Goal: Task Accomplishment & Management: Manage account settings

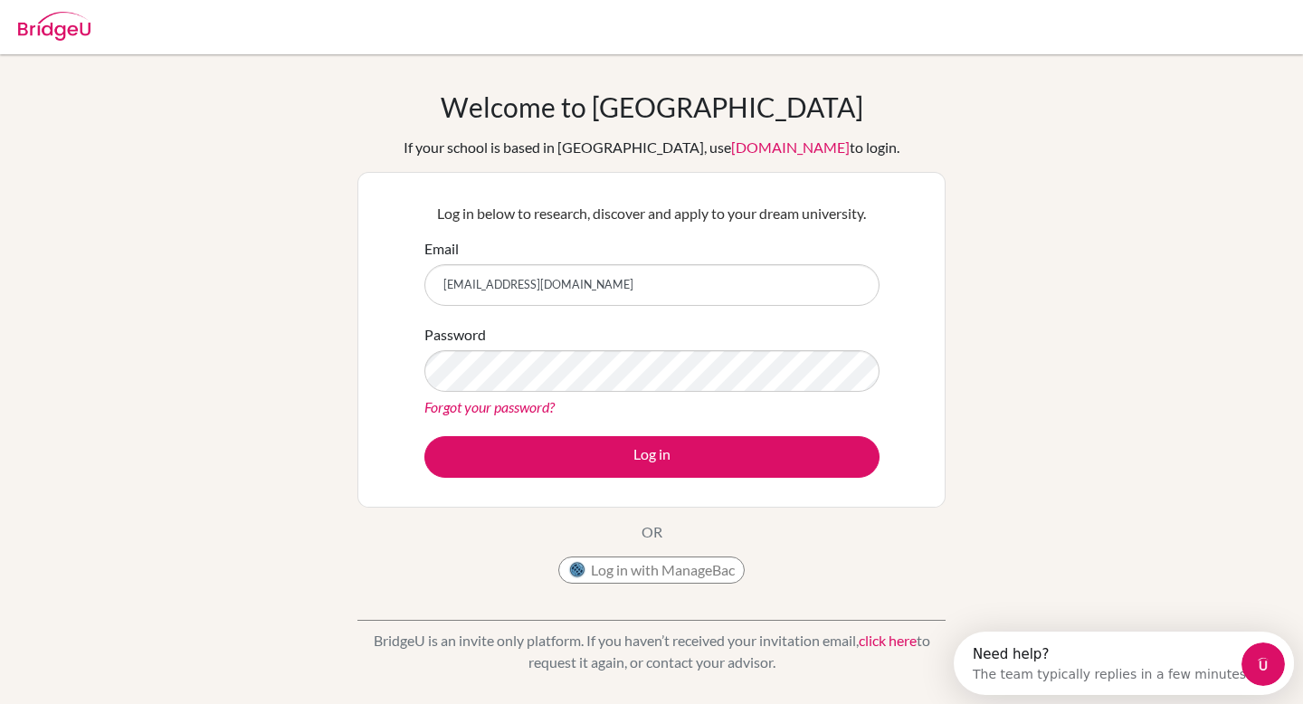
type input "[EMAIL_ADDRESS][DOMAIN_NAME]"
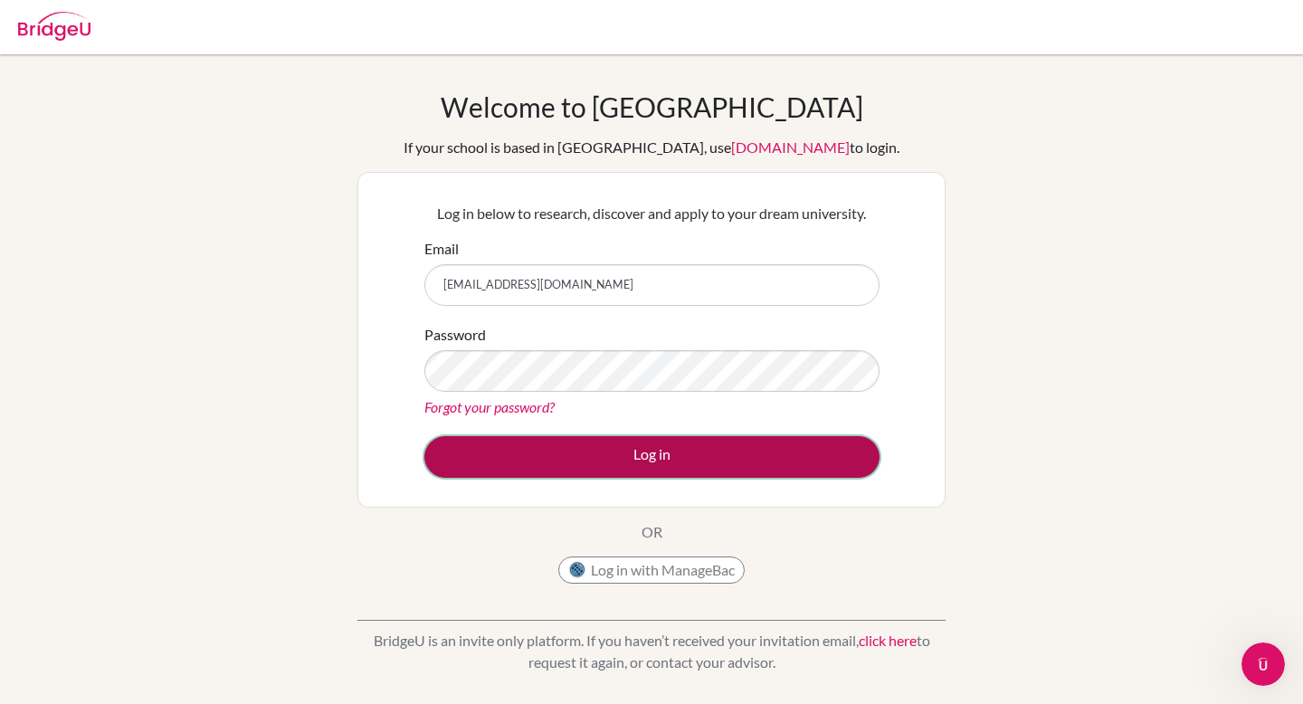
click at [578, 446] on button "Log in" at bounding box center [651, 457] width 455 height 42
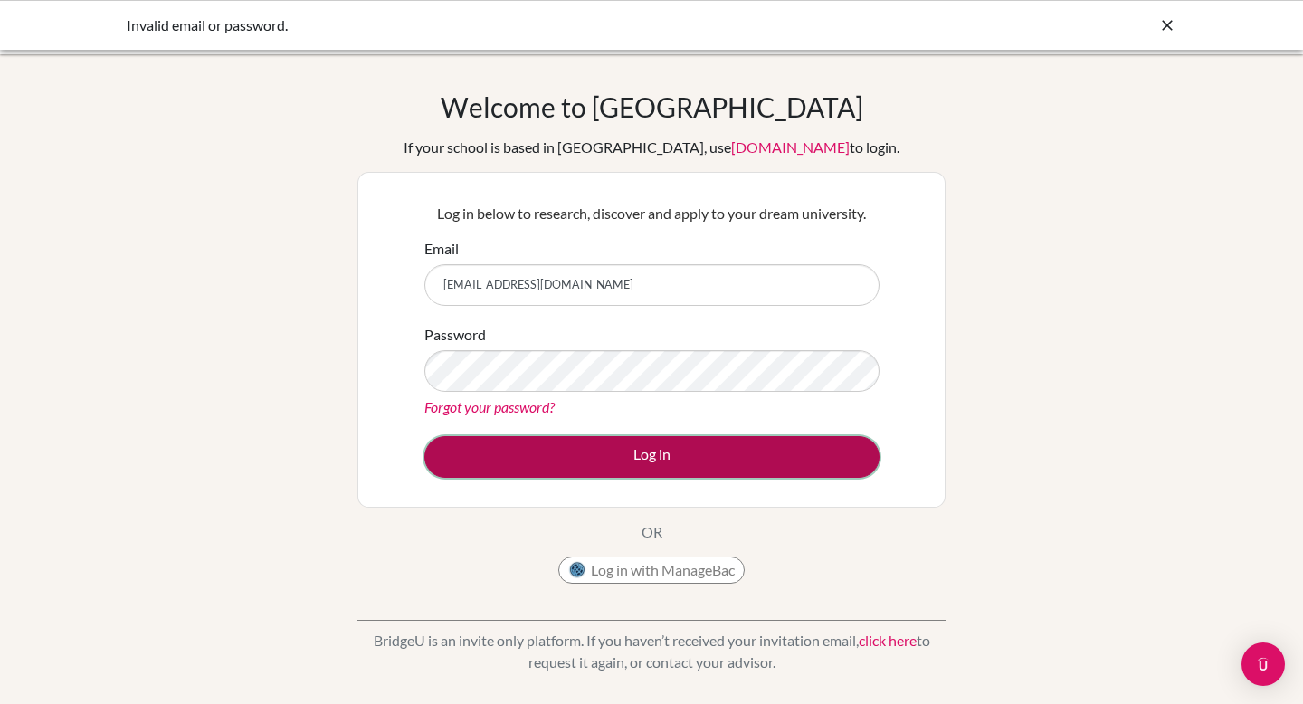
click at [622, 444] on button "Log in" at bounding box center [651, 457] width 455 height 42
click at [563, 447] on button "Log in" at bounding box center [651, 457] width 455 height 42
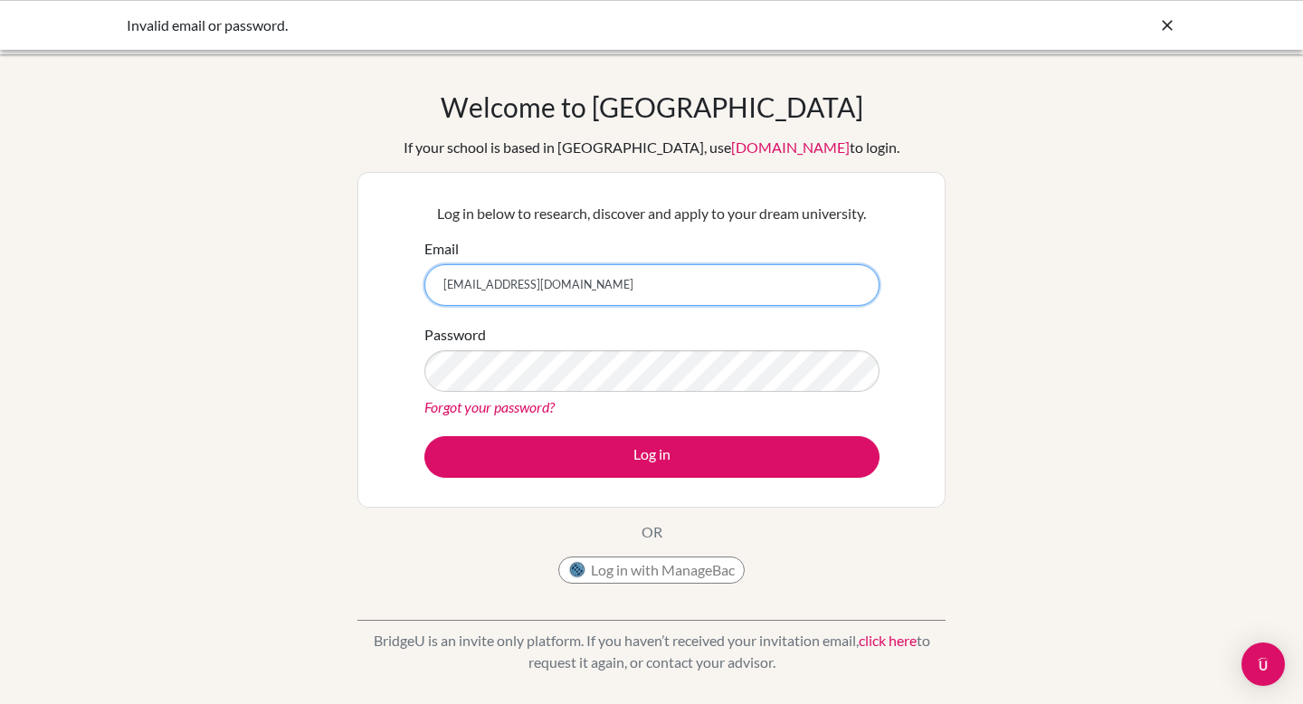
click at [546, 292] on input "[EMAIL_ADDRESS][DOMAIN_NAME]" at bounding box center [651, 285] width 455 height 42
type input "valentinaguzlan@icloud.com"
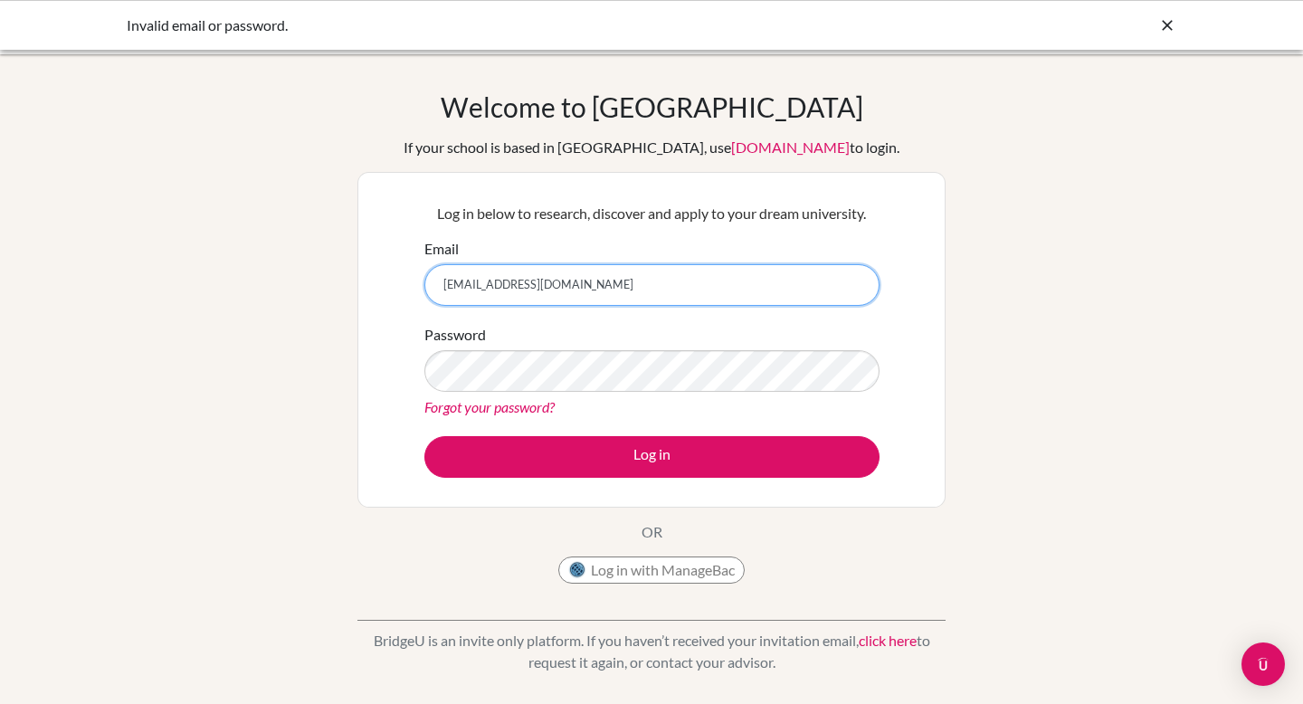
click at [568, 277] on input "valentinaguzlan@icloud.com" at bounding box center [651, 285] width 455 height 42
type input "[EMAIL_ADDRESS][DOMAIN_NAME]"
click at [532, 408] on link "Forgot your password?" at bounding box center [489, 406] width 130 height 17
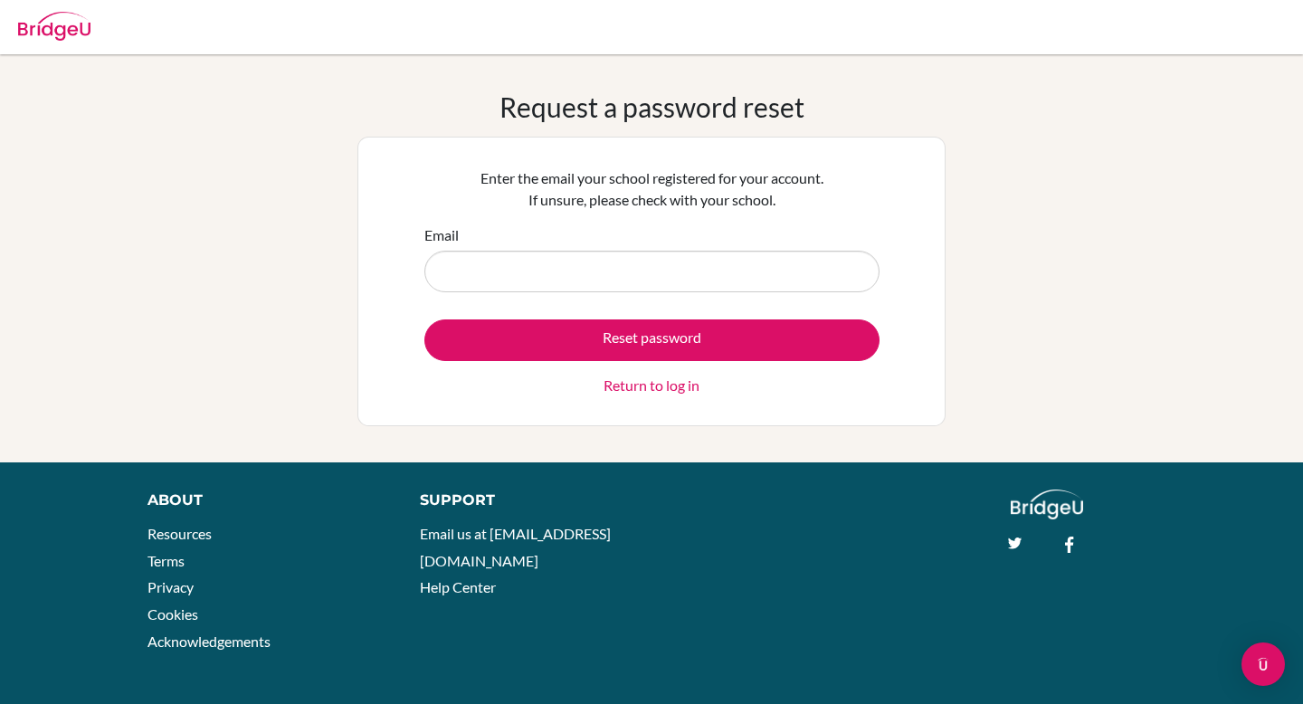
click at [608, 271] on input "Email" at bounding box center [651, 272] width 455 height 42
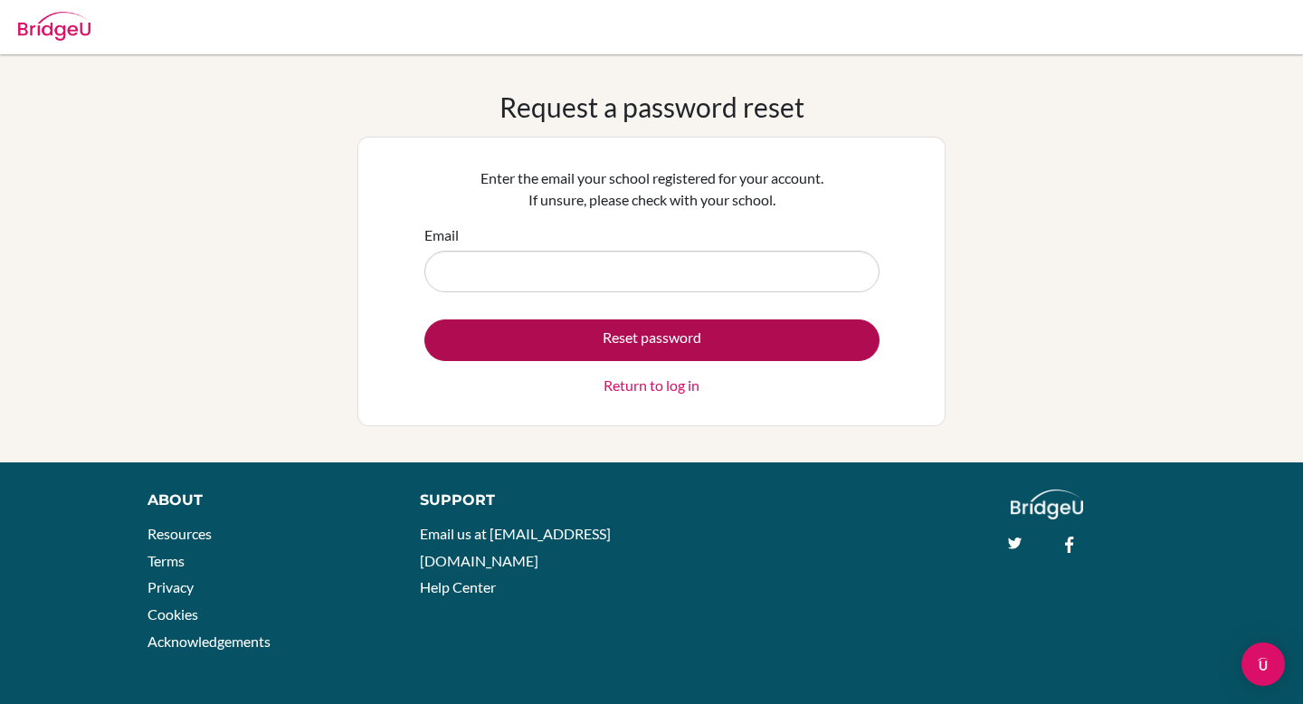
type input "[EMAIL_ADDRESS][DOMAIN_NAME]"
click at [609, 337] on button "Reset password" at bounding box center [651, 340] width 455 height 42
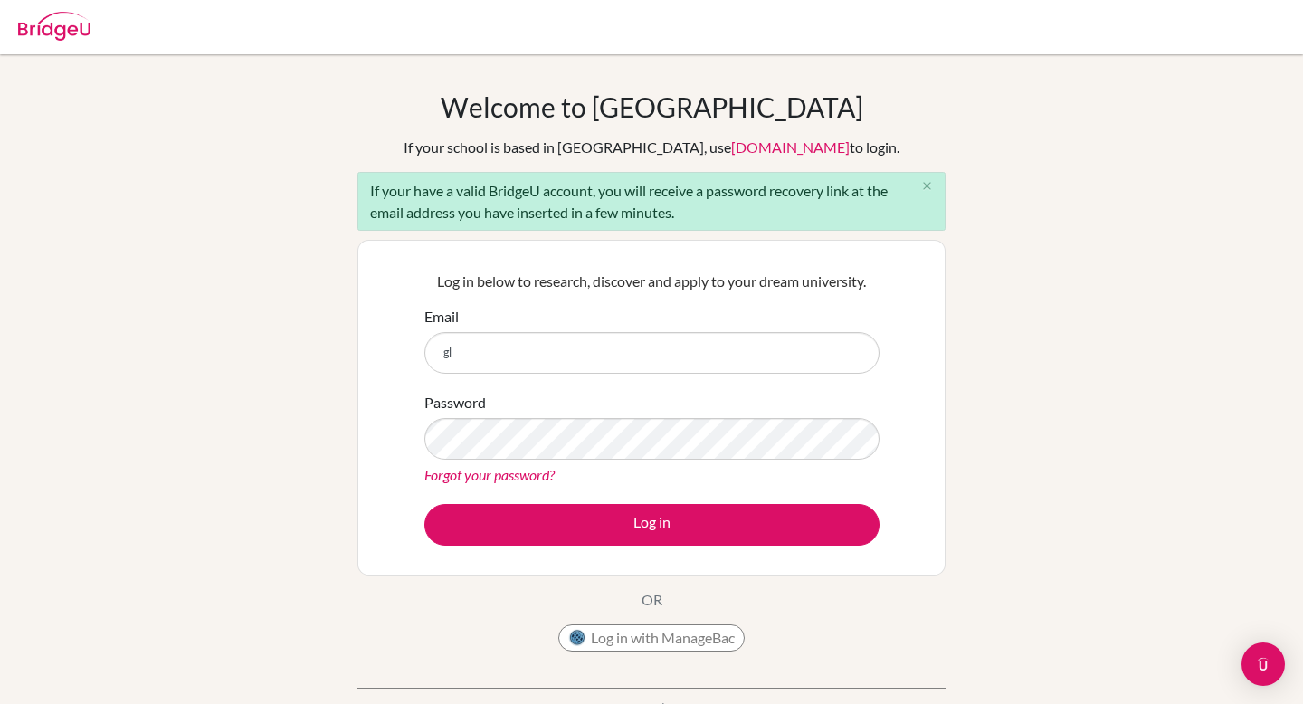
type input "[EMAIL_ADDRESS][DOMAIN_NAME]"
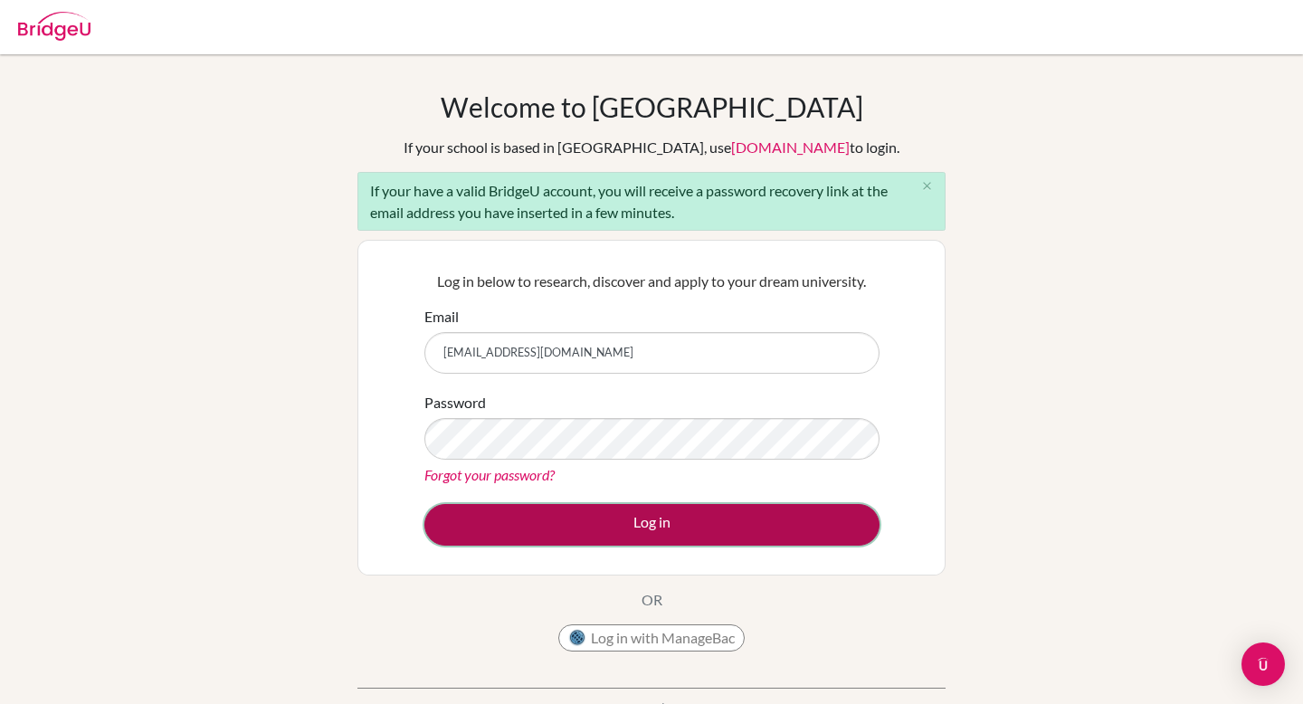
click at [593, 523] on button "Log in" at bounding box center [651, 525] width 455 height 42
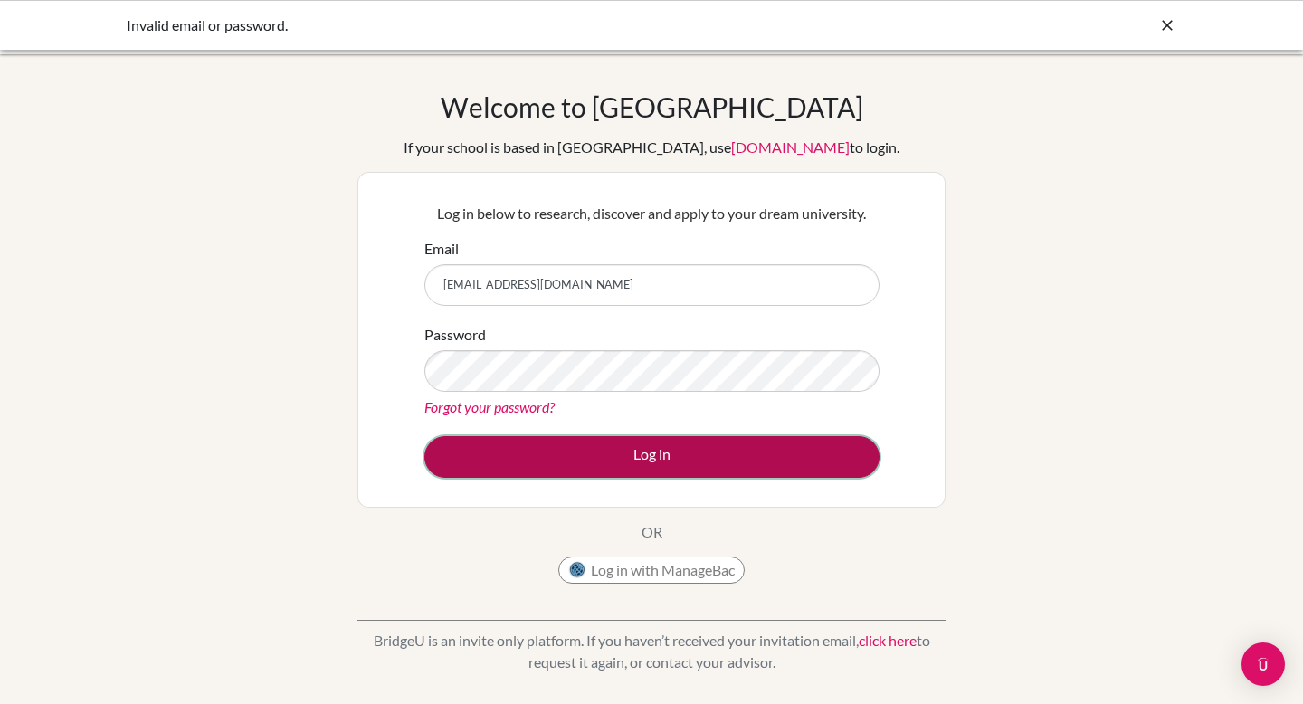
click at [730, 445] on button "Log in" at bounding box center [651, 457] width 455 height 42
click at [798, 461] on button "Log in" at bounding box center [651, 457] width 455 height 42
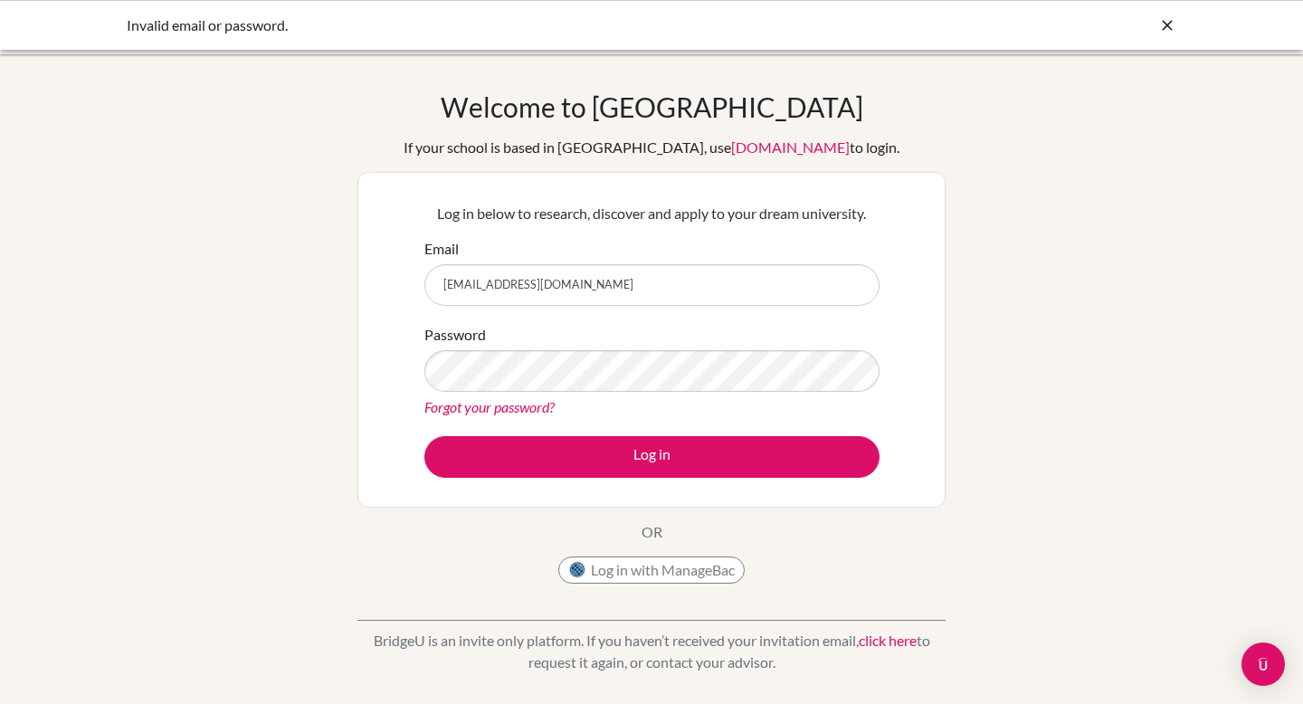
click at [506, 404] on link "Forgot your password?" at bounding box center [489, 406] width 130 height 17
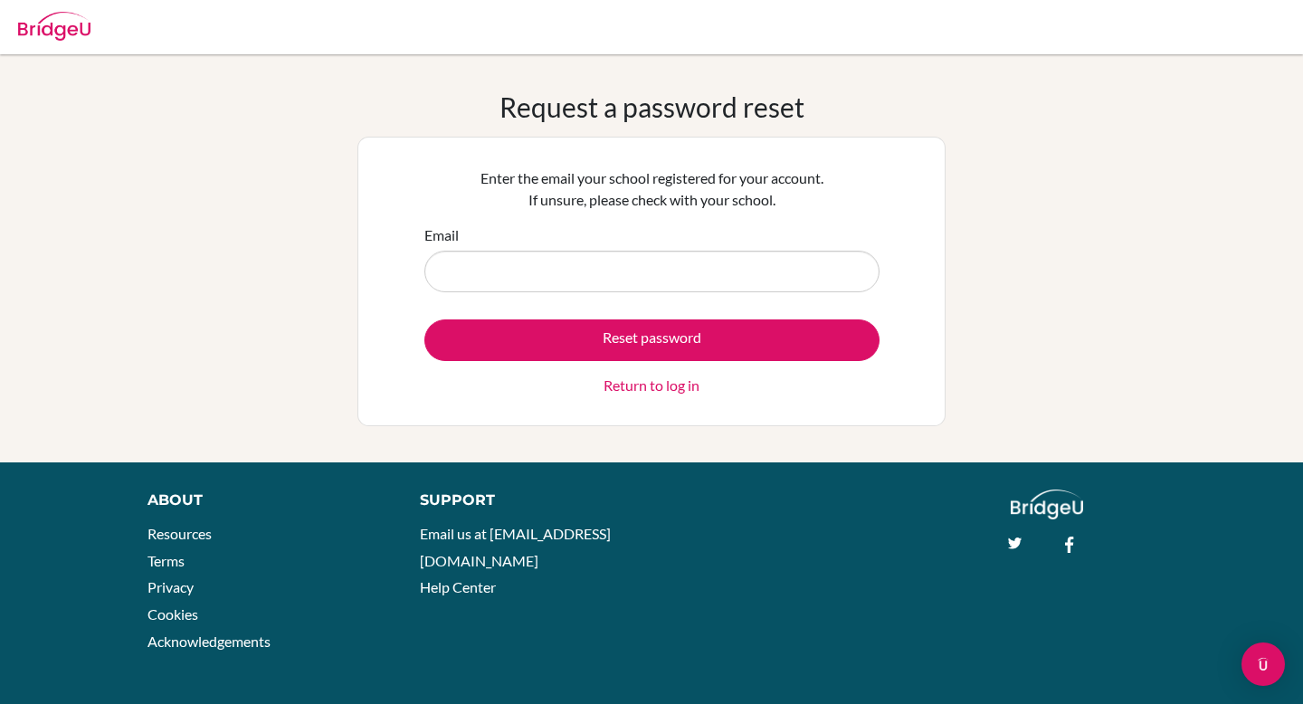
click at [535, 268] on input "Email" at bounding box center [651, 272] width 455 height 42
